Goal: Task Accomplishment & Management: Manage account settings

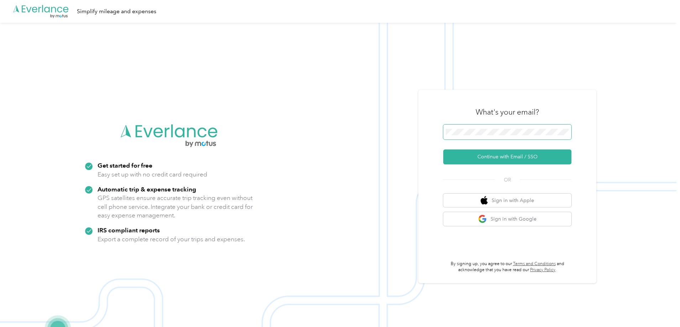
click at [444, 150] on button "Continue with Email / SSO" at bounding box center [508, 157] width 128 height 15
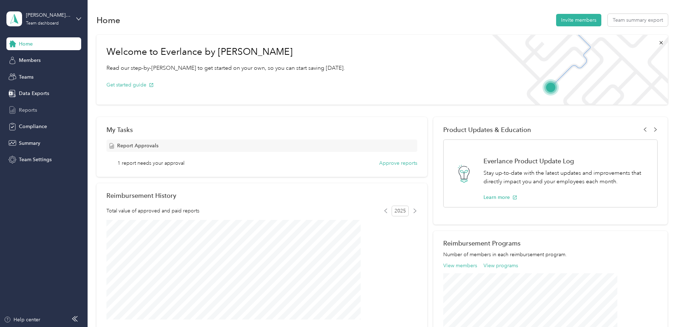
click at [31, 108] on span "Reports" at bounding box center [28, 110] width 18 height 7
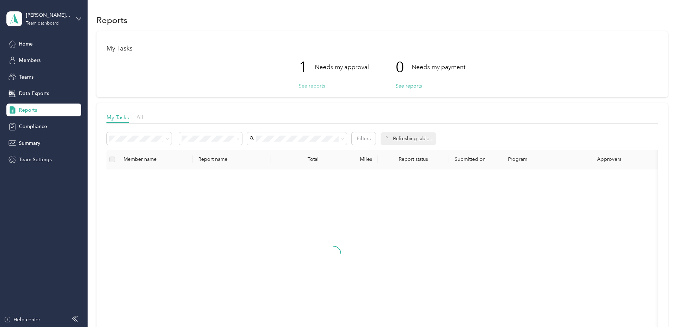
click at [313, 87] on button "See reports" at bounding box center [312, 85] width 26 height 7
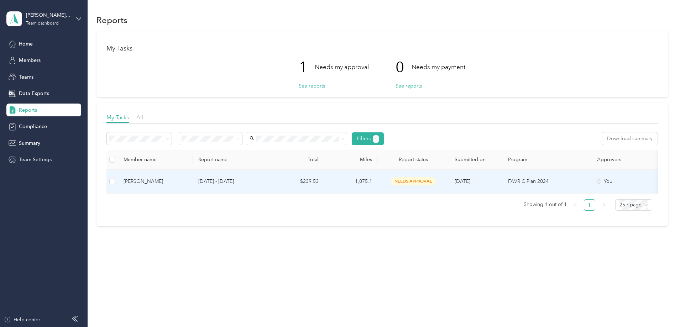
click at [193, 177] on td "[PERSON_NAME]" at bounding box center [155, 182] width 75 height 24
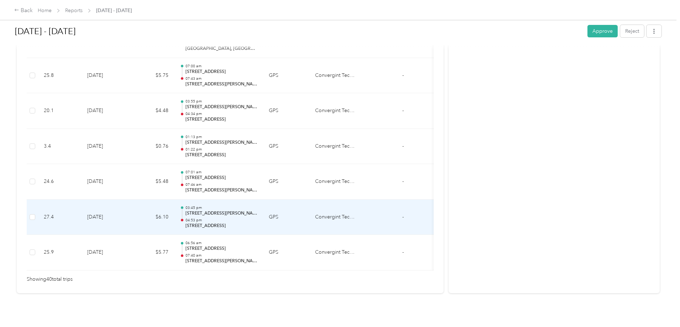
scroll to position [1419, 0]
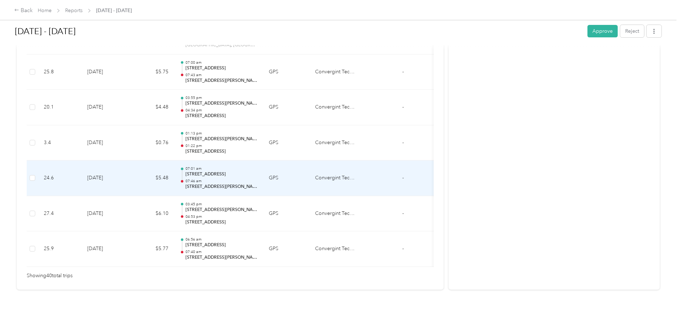
drag, startPoint x: 243, startPoint y: 164, endPoint x: 313, endPoint y: 163, distance: 69.5
click at [258, 171] on p "2901 Durango Pl, Highway Corridor District, Bedford, TX" at bounding box center [222, 174] width 72 height 6
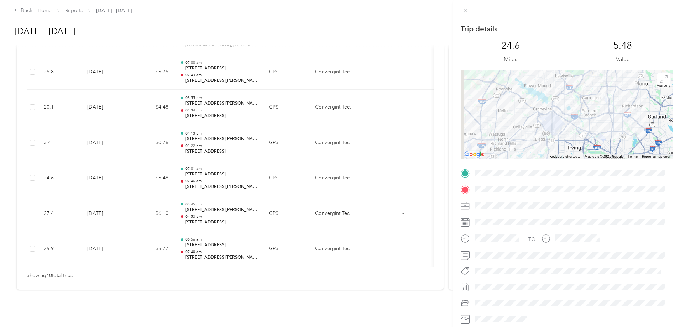
click at [472, 174] on div at bounding box center [567, 173] width 212 height 11
click at [412, 259] on div "Trip details This trip cannot be edited because it is either under review, appr…" at bounding box center [340, 163] width 680 height 327
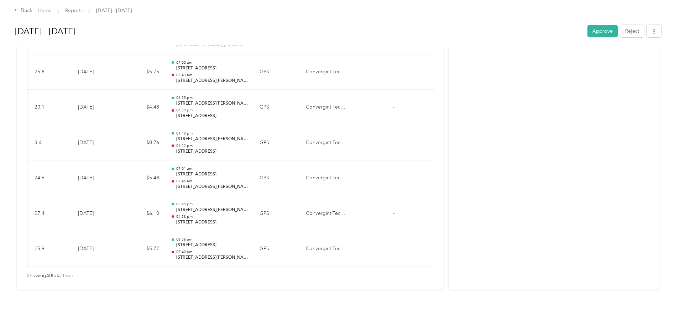
scroll to position [0, 0]
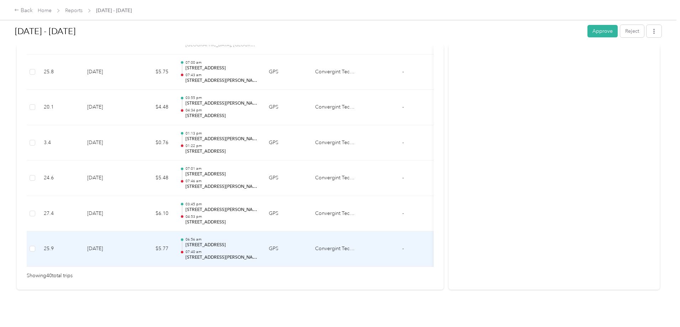
click at [258, 250] on p "07:40 am" at bounding box center [222, 252] width 72 height 5
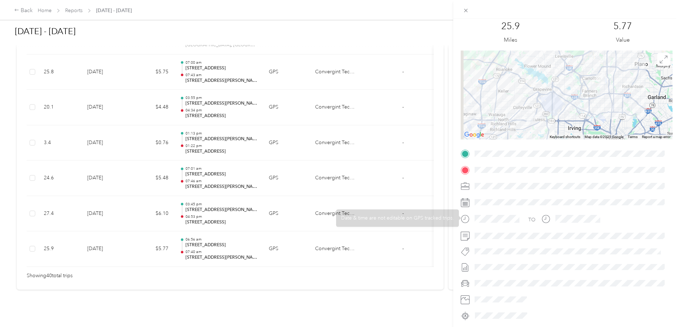
scroll to position [45, 0]
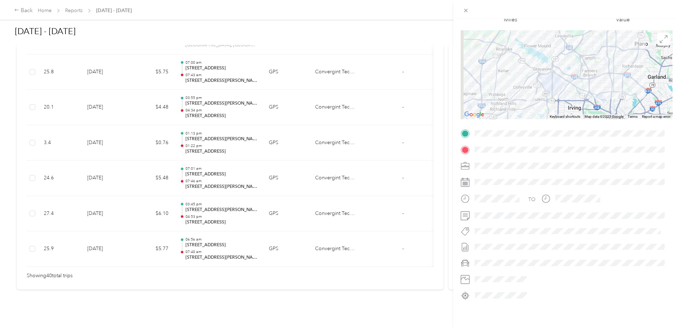
click at [90, 241] on div "Trip details This trip cannot be edited because it is either under review, appr…" at bounding box center [340, 163] width 680 height 327
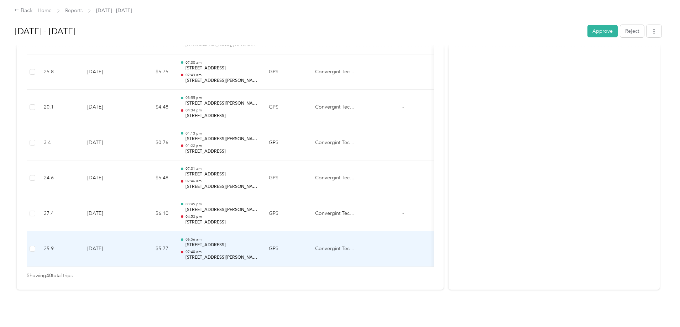
scroll to position [1439, 0]
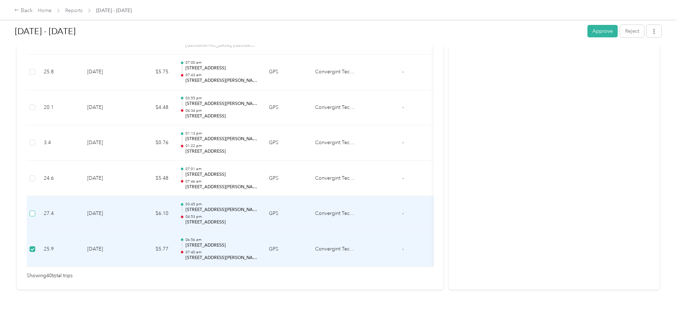
click at [35, 210] on label at bounding box center [33, 214] width 6 height 8
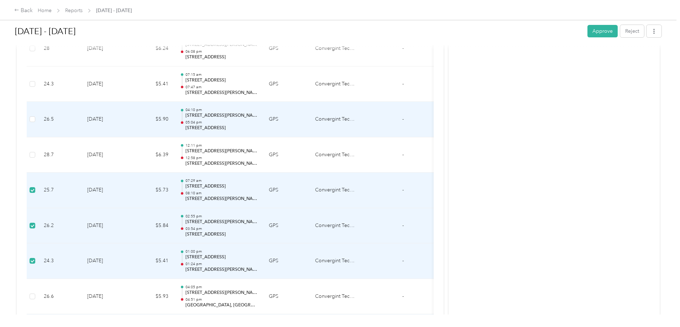
scroll to position [1154, 0]
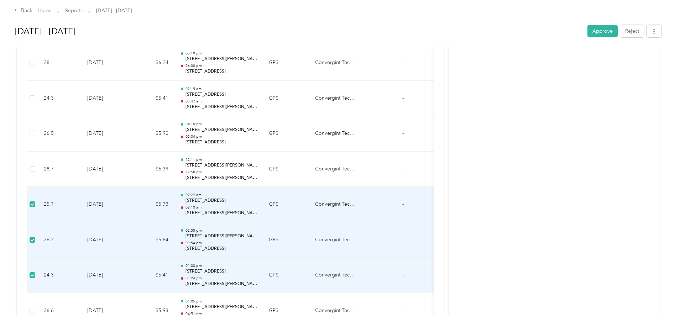
click at [35, 204] on label at bounding box center [33, 205] width 6 height 8
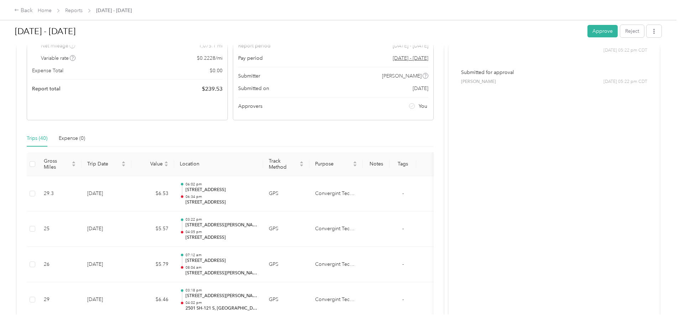
scroll to position [36, 0]
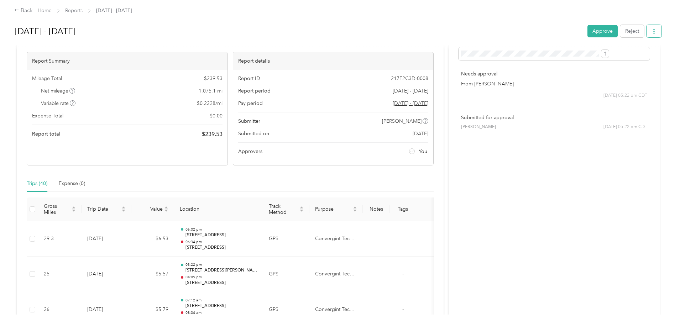
click at [647, 32] on button "button" at bounding box center [654, 31] width 15 height 12
click at [462, 33] on h1 "Sep 1 - 30, 2025" at bounding box center [299, 31] width 568 height 17
click at [621, 31] on button "Reject" at bounding box center [633, 31] width 24 height 12
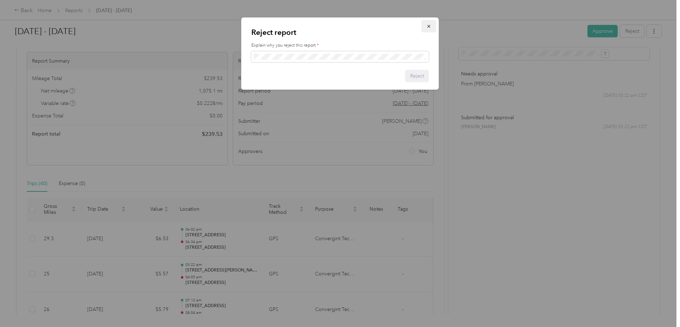
click at [426, 28] on button "button" at bounding box center [429, 26] width 15 height 12
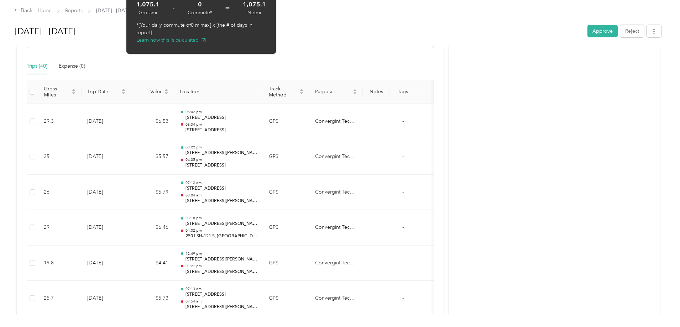
scroll to position [0, 0]
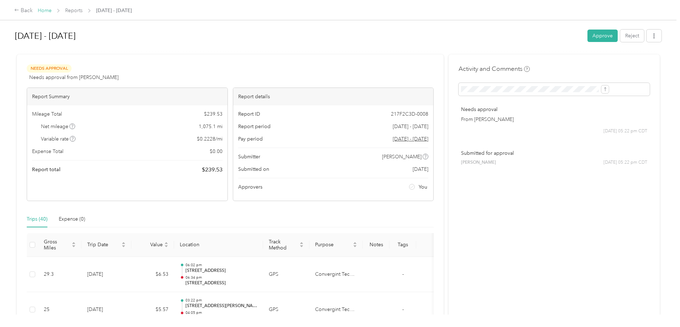
click at [52, 9] on link "Home" at bounding box center [45, 10] width 14 height 6
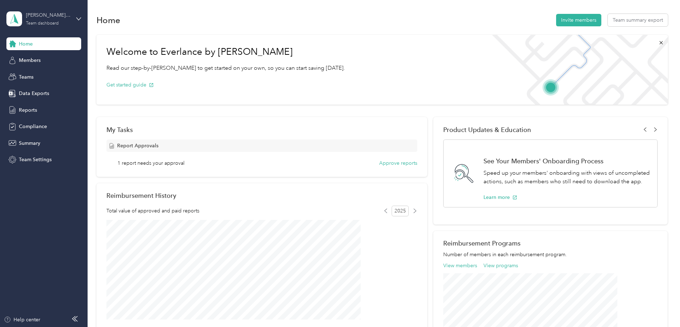
click at [41, 22] on div "Team dashboard" at bounding box center [42, 23] width 33 height 4
click at [48, 74] on div "Personal dashboard" at bounding box center [35, 74] width 45 height 7
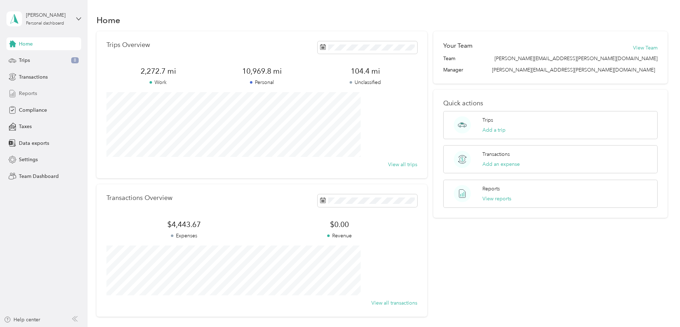
click at [34, 97] on span "Reports" at bounding box center [28, 93] width 18 height 7
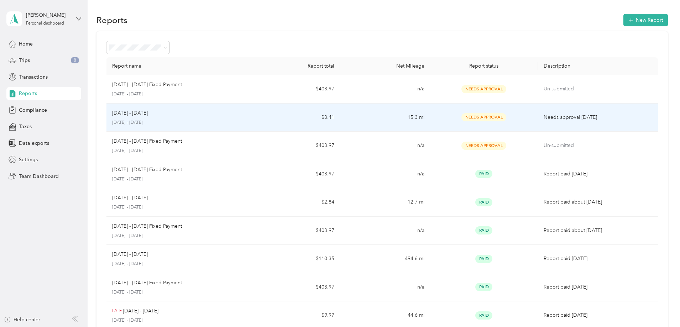
click at [245, 115] on div "Sep 1 - 30, 2025" at bounding box center [178, 113] width 133 height 8
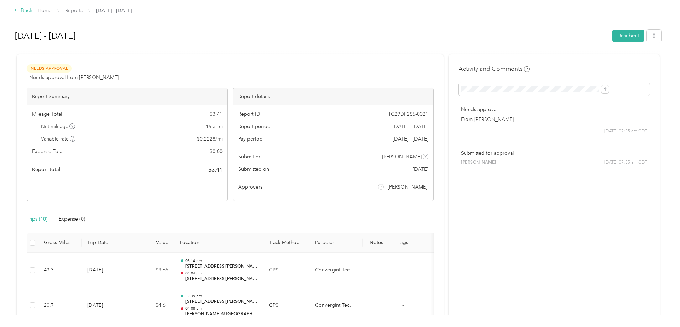
click at [33, 10] on div "Back" at bounding box center [23, 10] width 19 height 9
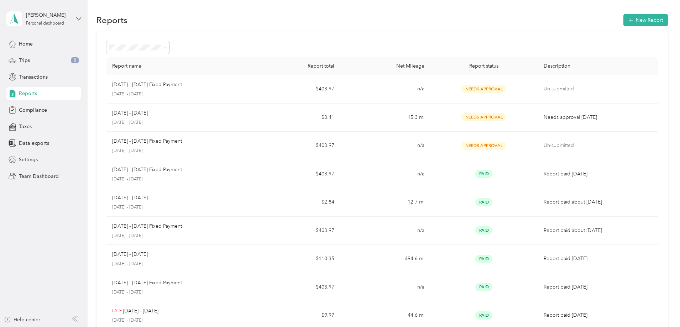
click at [38, 28] on div "Daniel DiMarsico Personal dashboard" at bounding box center [43, 18] width 75 height 25
click at [57, 57] on div "Team dashboard" at bounding box center [121, 58] width 221 height 12
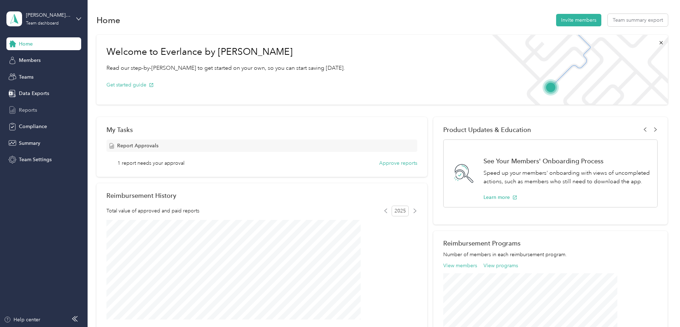
click at [23, 114] on span "Reports" at bounding box center [28, 110] width 18 height 7
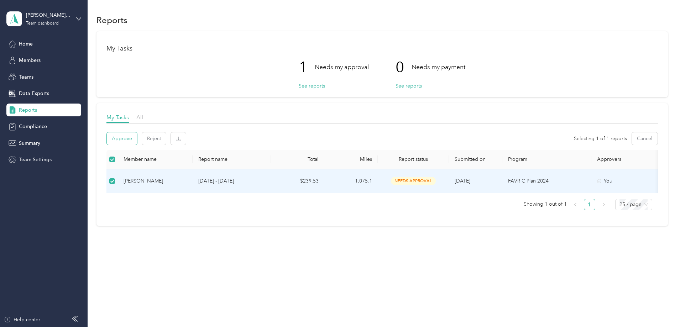
click at [137, 140] on button "Approve" at bounding box center [122, 139] width 30 height 12
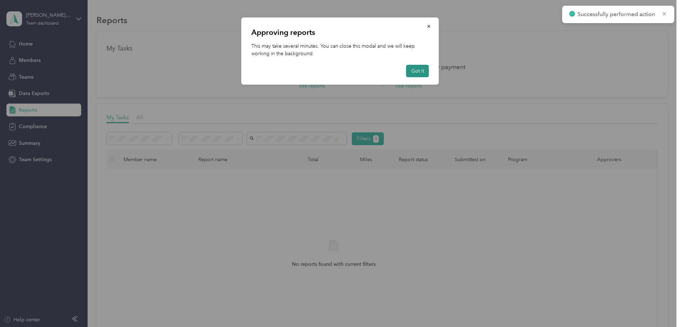
click at [421, 74] on button "Got it" at bounding box center [418, 71] width 23 height 12
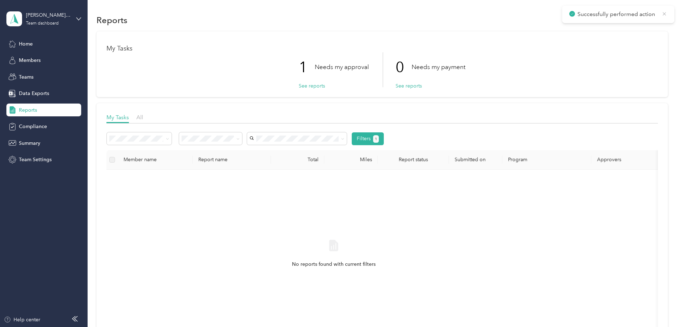
click at [665, 13] on icon at bounding box center [664, 13] width 3 height 3
click at [31, 61] on span "Members" at bounding box center [30, 60] width 22 height 7
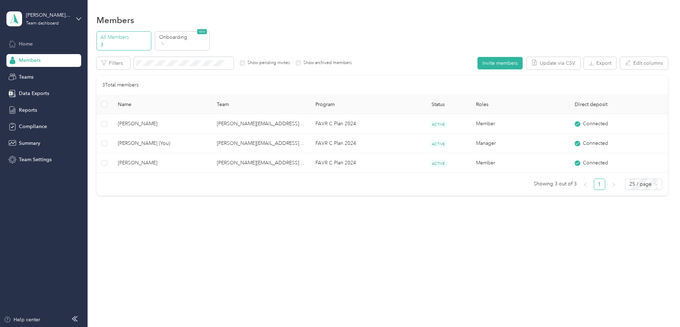
click at [30, 42] on span "Home" at bounding box center [26, 43] width 14 height 7
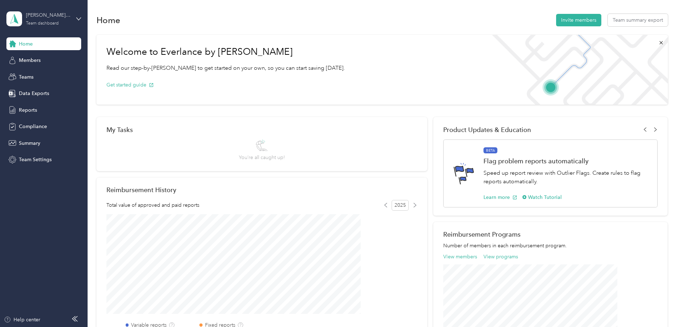
click at [37, 23] on div "Team dashboard" at bounding box center [42, 23] width 33 height 4
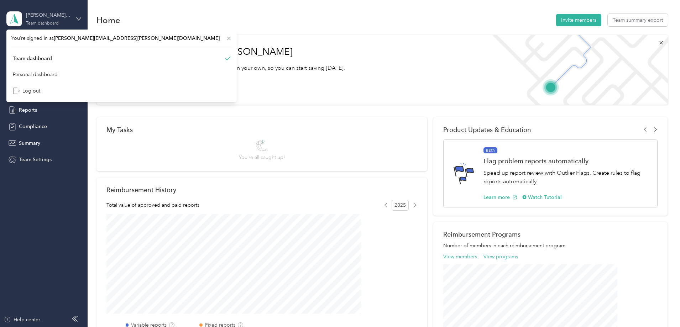
click at [60, 21] on div "danny.dimarsico@convergint.com Team dashboard" at bounding box center [48, 18] width 45 height 14
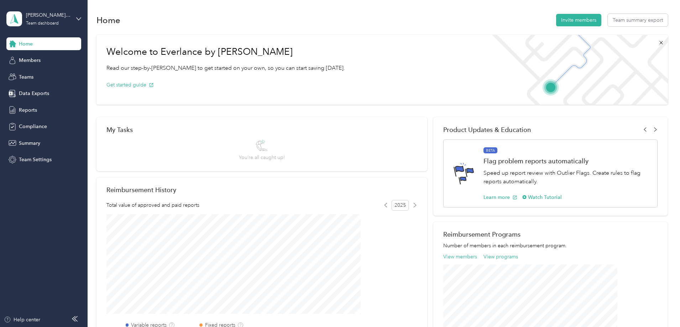
click at [71, 7] on div "danny.dimarsico@convergint.com Team dashboard" at bounding box center [43, 18] width 75 height 25
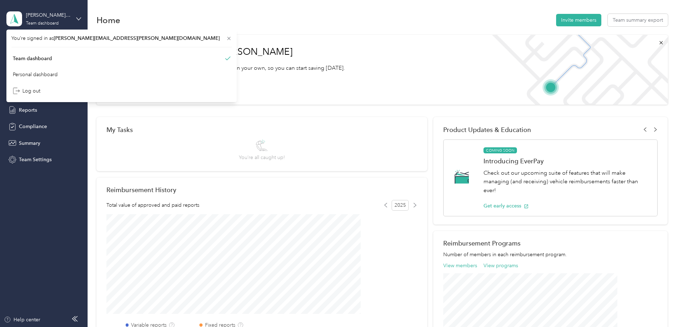
click at [64, 6] on div "danny.dimarsico@convergint.com Team dashboard" at bounding box center [43, 18] width 75 height 25
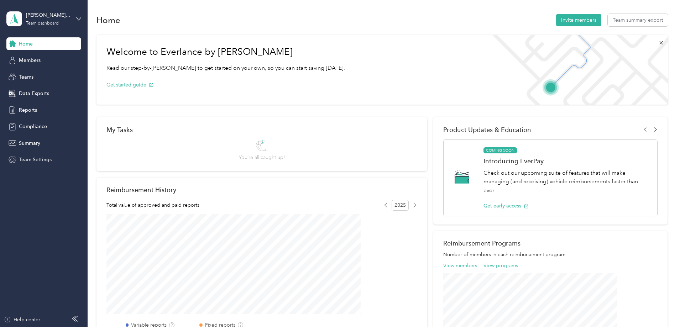
click at [212, 24] on div "Home Invite members Team summary export" at bounding box center [383, 19] width 572 height 15
click at [659, 41] on icon at bounding box center [662, 43] width 6 height 6
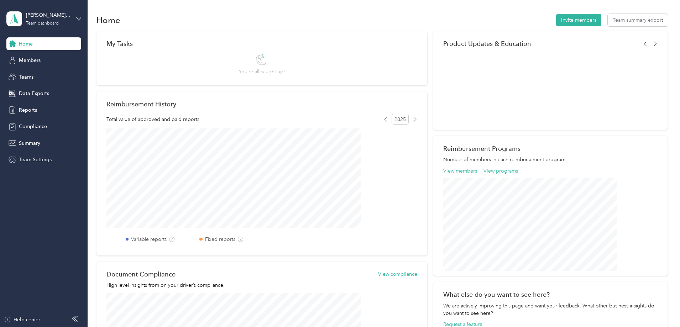
click at [630, 31] on section "Home Invite members Team summary export My Tasks You’re all caught up! Reimburs…" at bounding box center [383, 204] width 572 height 384
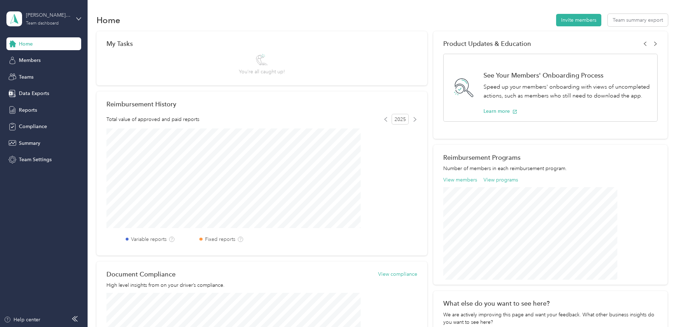
click at [49, 21] on div "Team dashboard" at bounding box center [42, 23] width 33 height 4
